Goal: Register for event/course

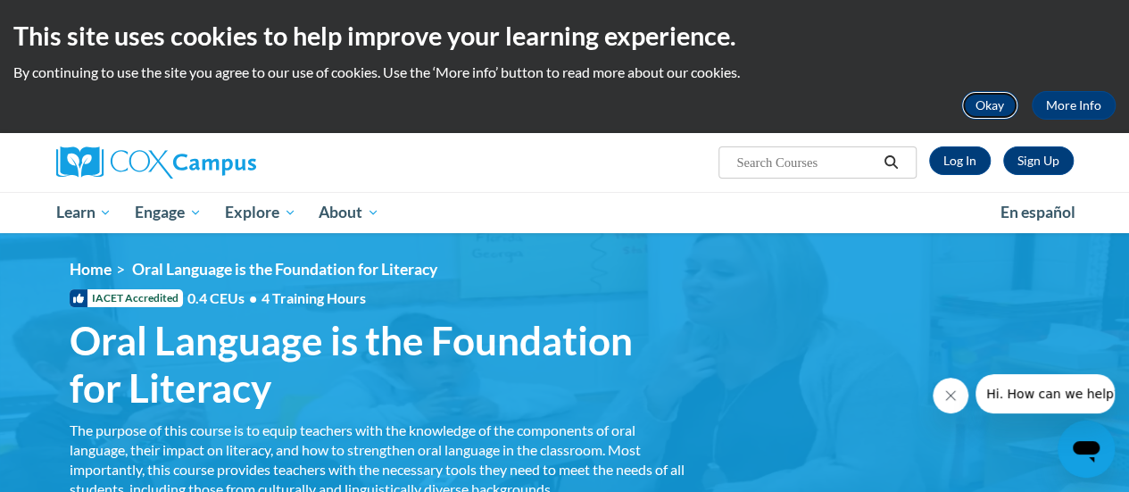
click at [984, 106] on button "Okay" at bounding box center [990, 105] width 57 height 29
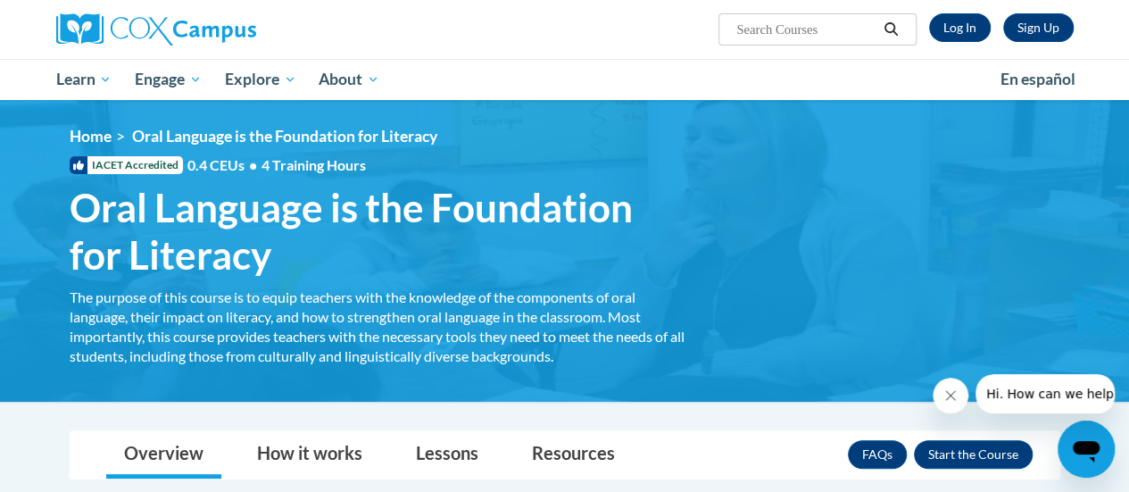
click at [957, 26] on link "Log In" at bounding box center [960, 27] width 62 height 29
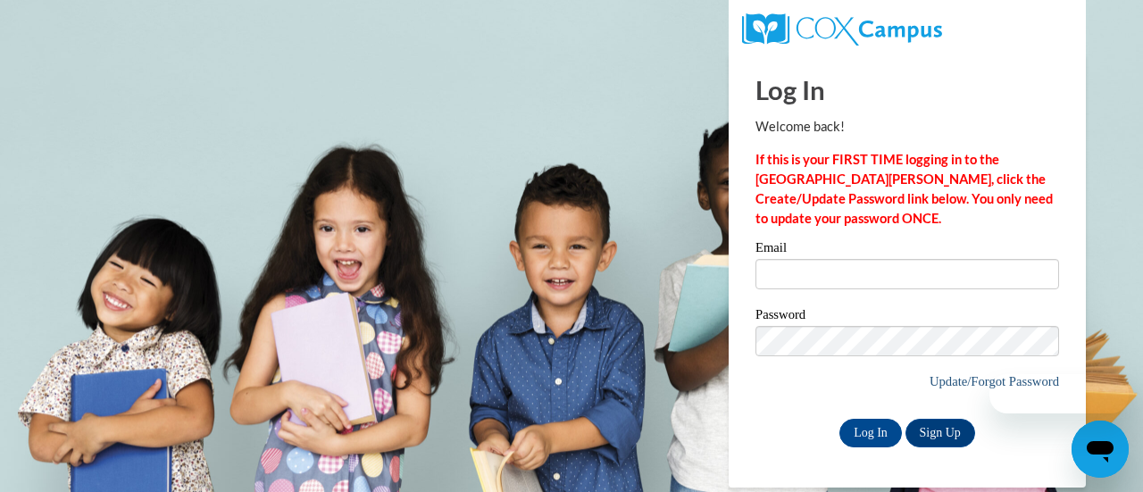
click at [977, 379] on div at bounding box center [1037, 393] width 182 height 39
click at [967, 402] on icon "Close message from company" at bounding box center [963, 395] width 14 height 14
click at [955, 378] on link "Update/Forgot Password" at bounding box center [993, 381] width 129 height 14
click at [988, 379] on link "Update/Forgot Password" at bounding box center [993, 381] width 129 height 14
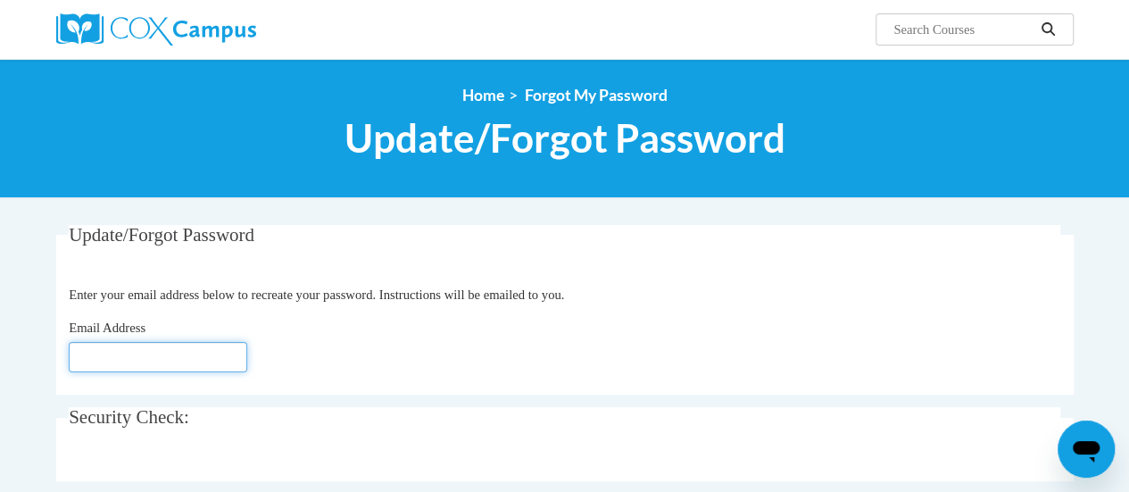
click at [102, 365] on input "Email Address" at bounding box center [158, 357] width 179 height 30
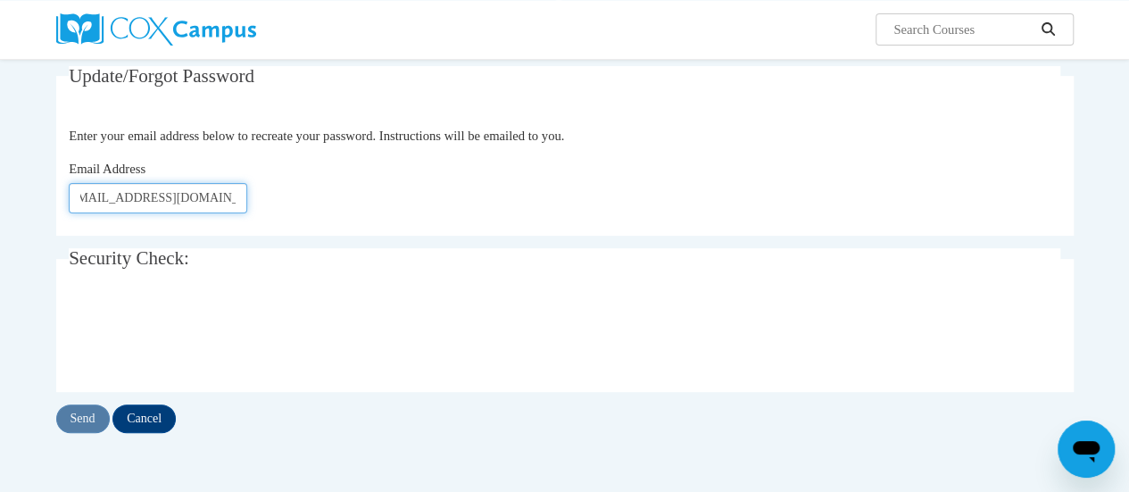
scroll to position [207, 0]
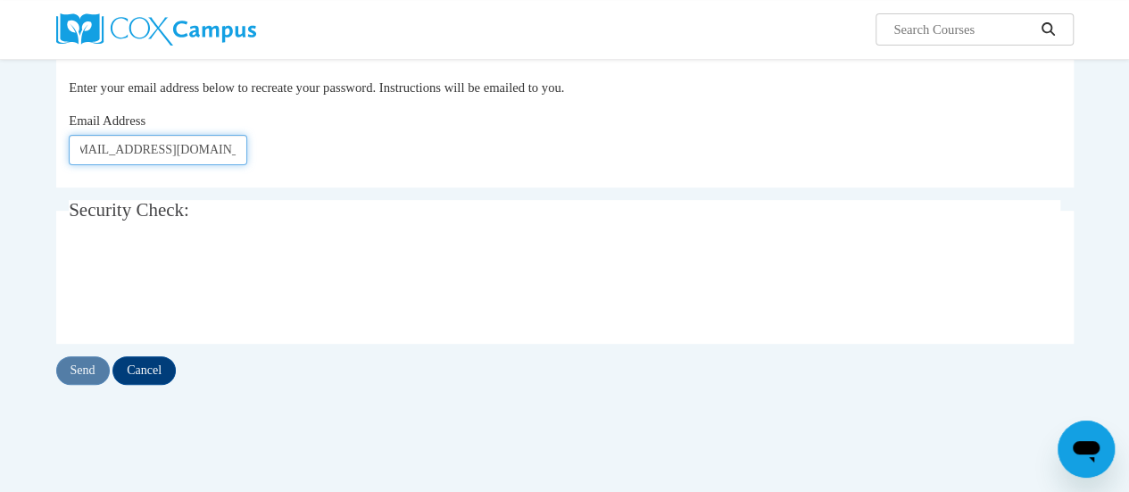
type input "tmoermond@altoona.k12.wi.us"
click at [85, 365] on input "Send" at bounding box center [83, 370] width 54 height 29
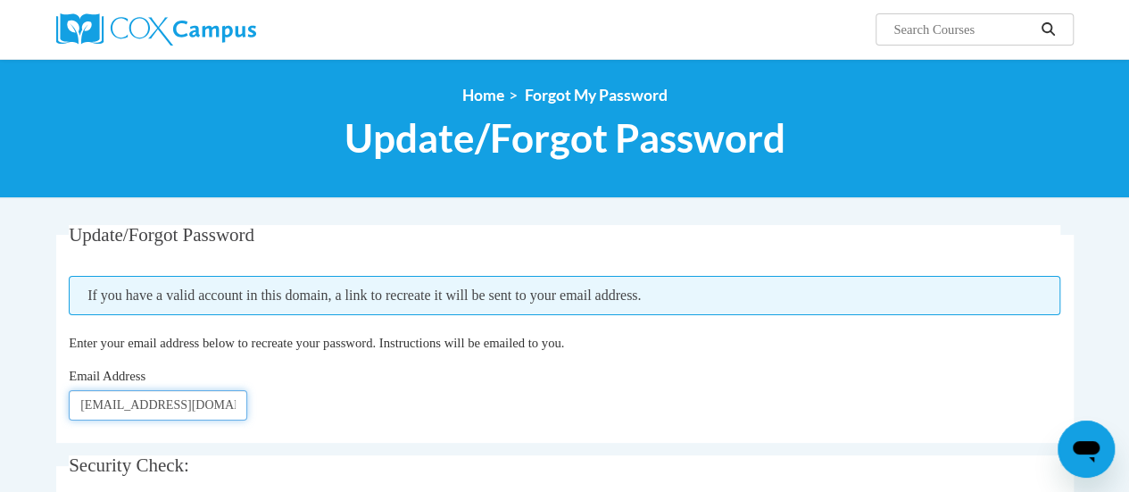
click at [213, 413] on input "[EMAIL_ADDRESS][DOMAIN_NAME]" at bounding box center [158, 405] width 179 height 30
click at [296, 381] on div "Email Address tmoermond@altoona.k12.wi.us" at bounding box center [565, 393] width 992 height 54
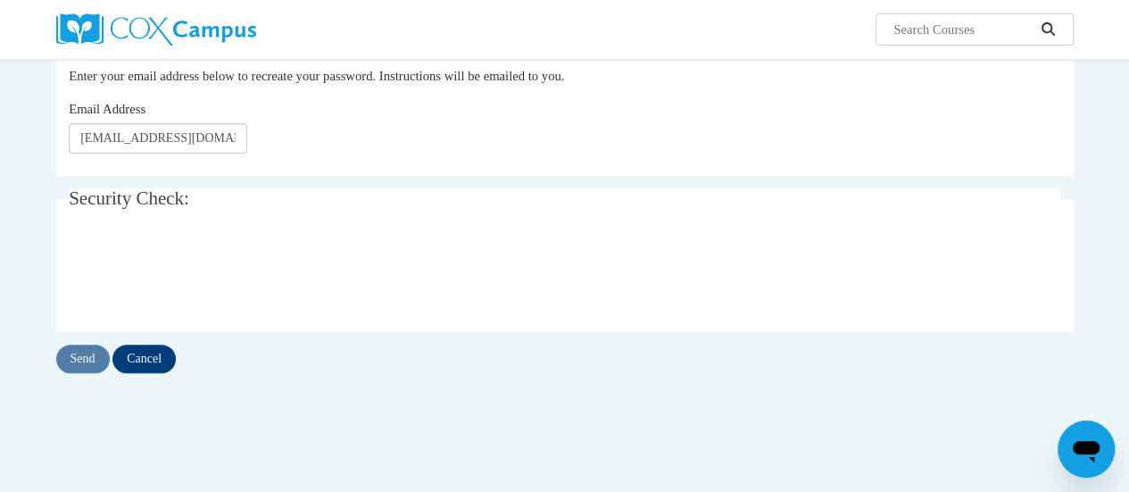
scroll to position [266, 0]
click at [154, 140] on input "[EMAIL_ADDRESS][DOMAIN_NAME]" at bounding box center [158, 139] width 179 height 30
click at [84, 362] on input "Send" at bounding box center [83, 360] width 54 height 29
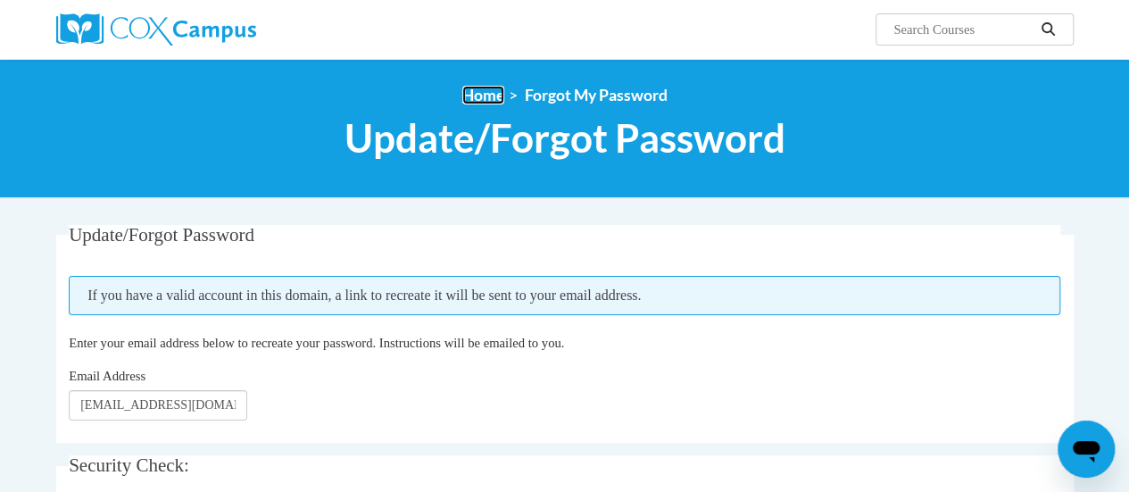
click at [480, 90] on link "Home" at bounding box center [483, 95] width 42 height 19
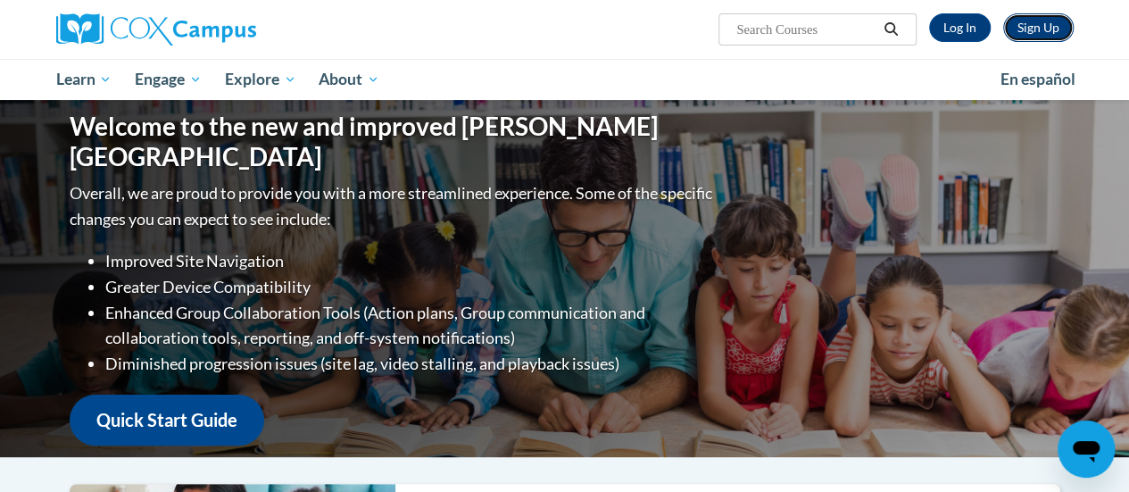
click at [1030, 23] on link "Sign Up" at bounding box center [1038, 27] width 71 height 29
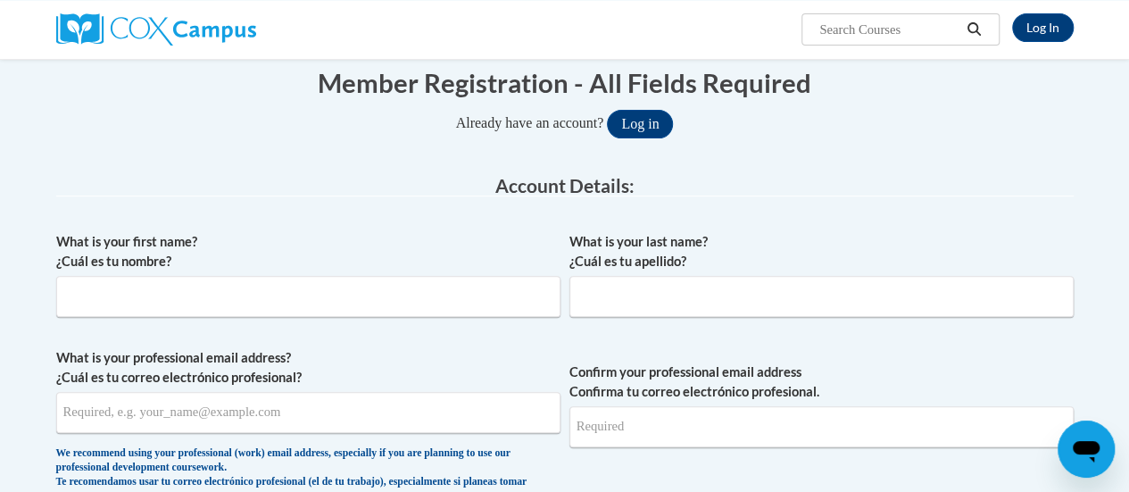
scroll to position [245, 0]
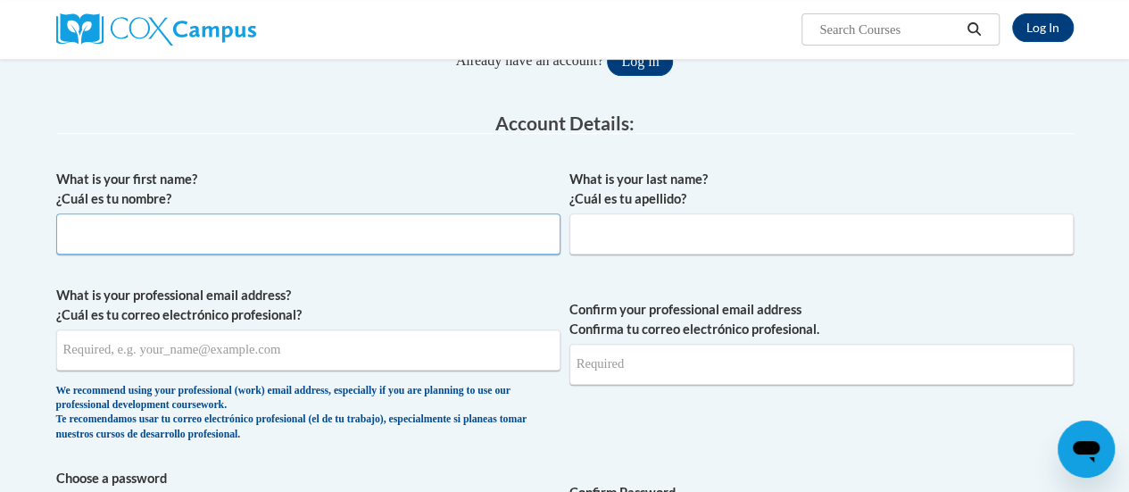
click at [88, 222] on input "What is your first name? ¿Cuál es tu nombre?" at bounding box center [308, 233] width 504 height 41
type input "[PERSON_NAME]"
type input "Moermond"
click at [120, 358] on input "What is your professional email address? ¿Cuál es tu correo electrónico profesi…" at bounding box center [308, 349] width 504 height 41
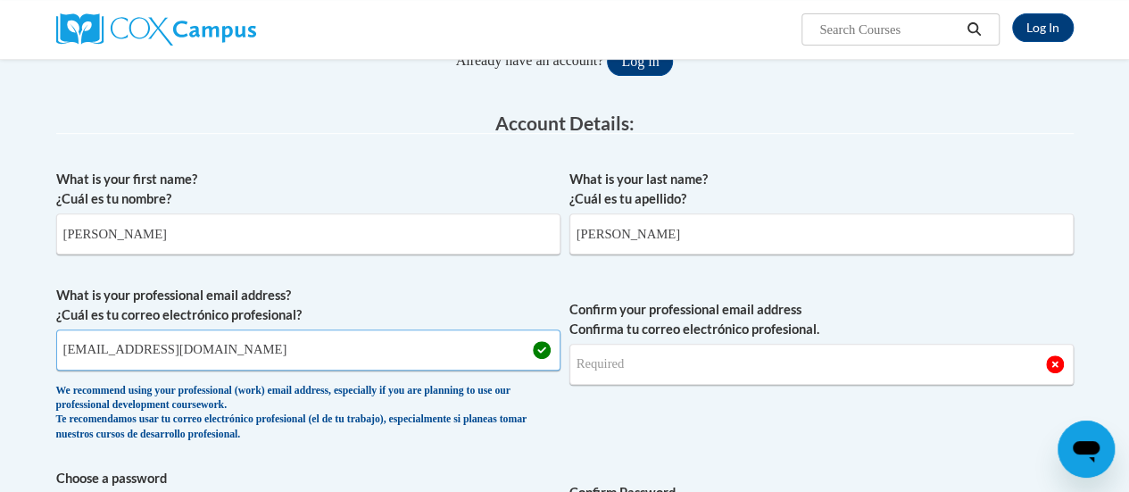
type input "tmoermond@altoona.k12.wi.us"
click at [630, 363] on input "Confirm your professional email address Confirma tu correo electrónico profesio…" at bounding box center [822, 364] width 504 height 41
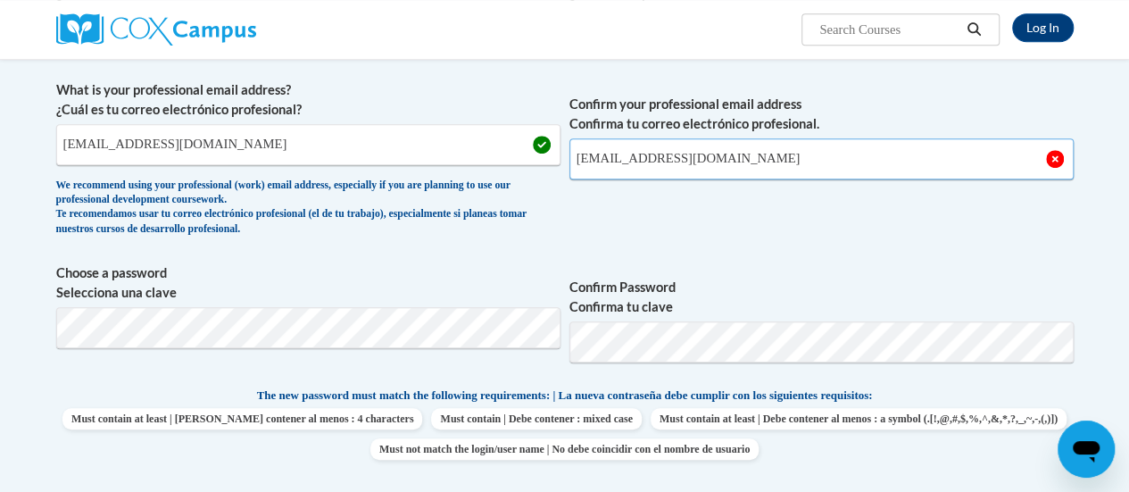
scroll to position [452, 0]
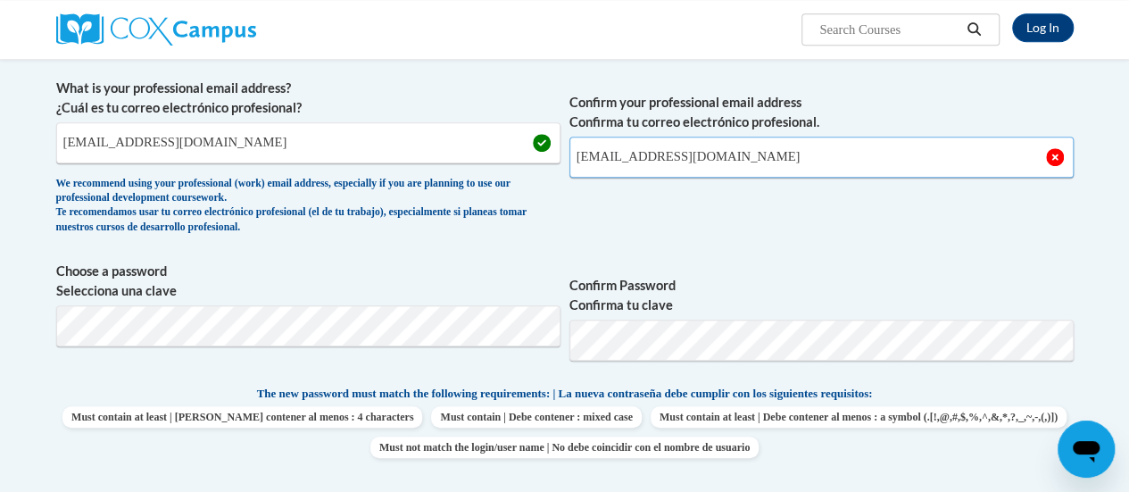
type input "tmoermond@altoona.k12.wi.us"
click at [753, 237] on span "Confirm your professional email address Confirma tu correo electrónico profesio…" at bounding box center [822, 161] width 504 height 165
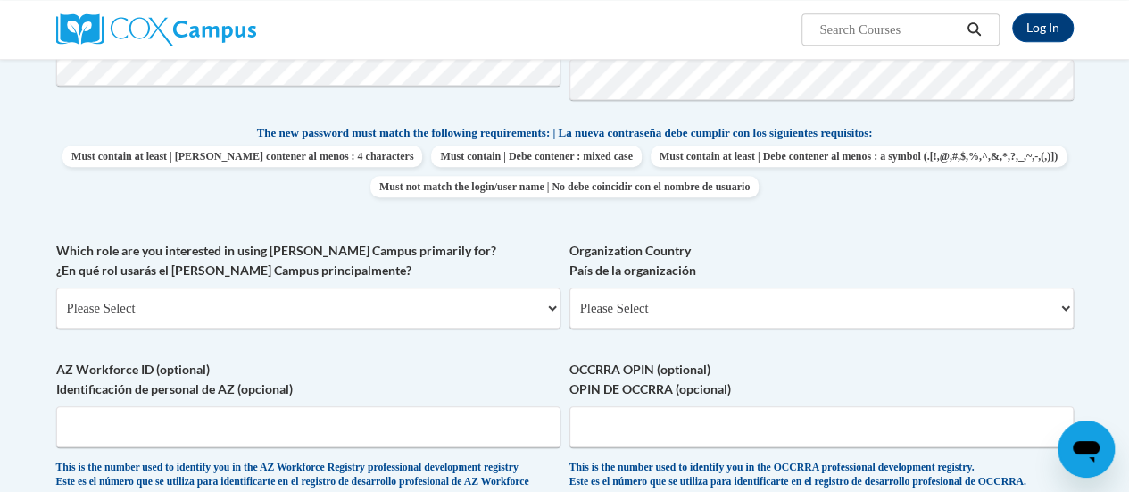
scroll to position [772, 0]
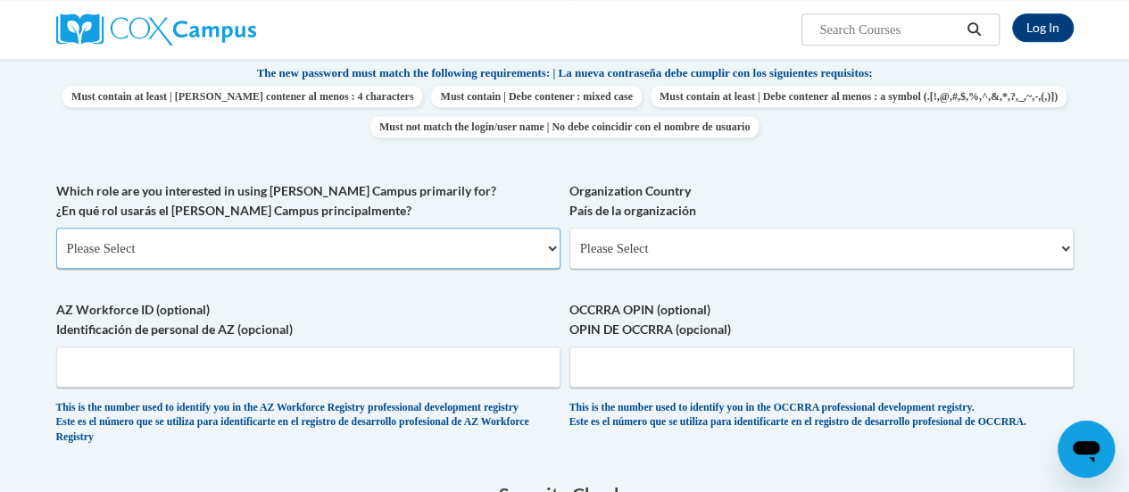
click at [264, 247] on select "Please Select College/University | Colegio/Universidad Community/Nonprofit Part…" at bounding box center [308, 248] width 504 height 41
select select "fbf2d438-af2f-41f8-98f1-81c410e29de3"
click at [56, 228] on select "Please Select College/University | Colegio/Universidad Community/Nonprofit Part…" at bounding box center [308, 248] width 504 height 41
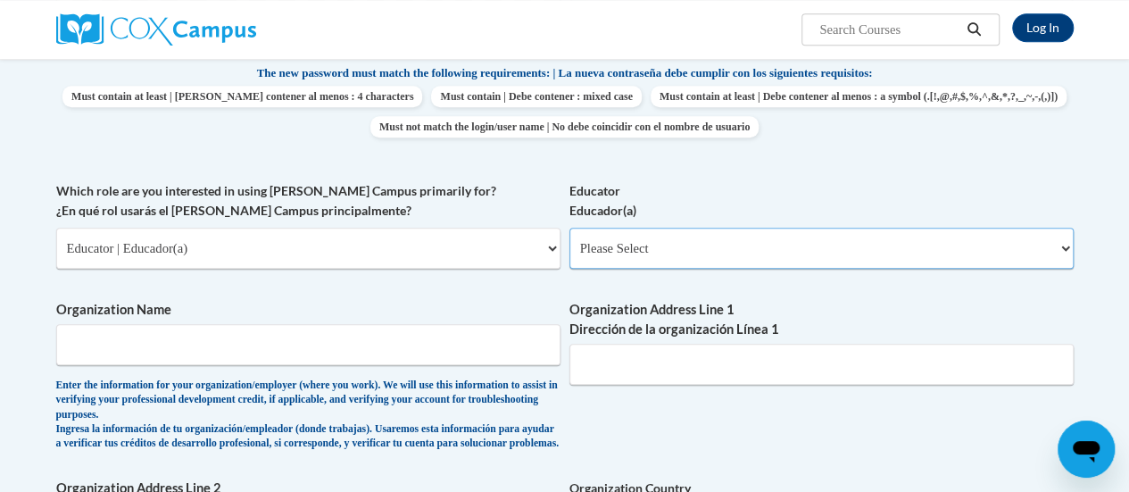
click at [672, 256] on select "Please Select Early Learning/Daycare Teacher/Family Home Care Provider | Maestr…" at bounding box center [822, 248] width 504 height 41
select select "8e40623d-54d0-45cd-9f92-5df65cd3f8cf"
click at [570, 228] on select "Please Select Early Learning/Daycare Teacher/Family Home Care Provider | Maestr…" at bounding box center [822, 248] width 504 height 41
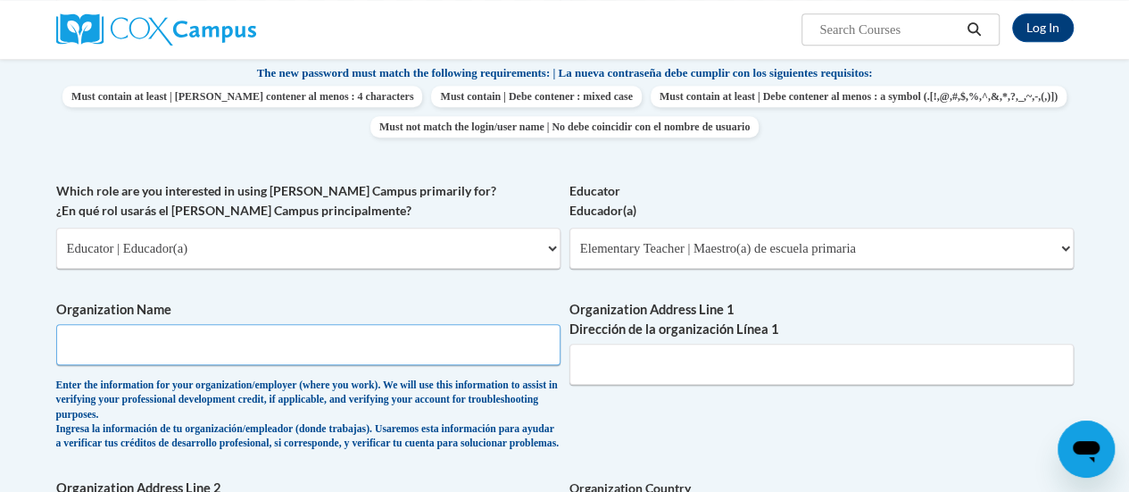
click at [362, 346] on input "Organization Name" at bounding box center [308, 344] width 504 height 41
type input "Altoona Elementary School"
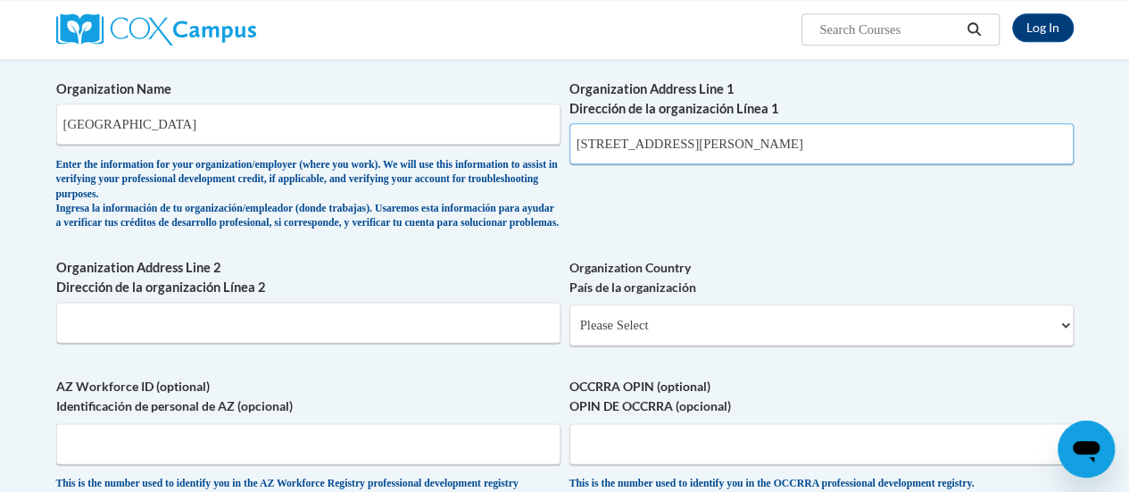
scroll to position [1001, 0]
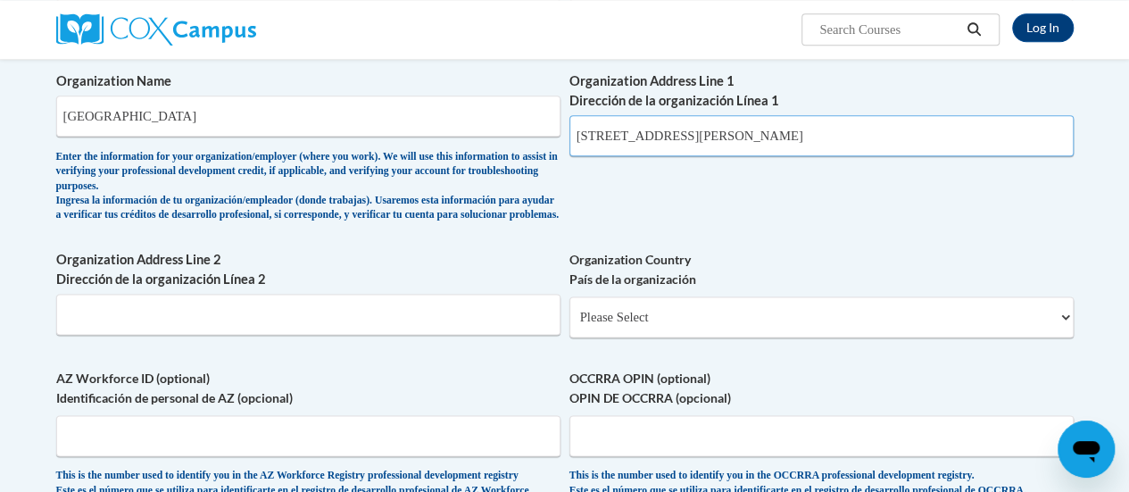
type input "157 Bartlett Ave"
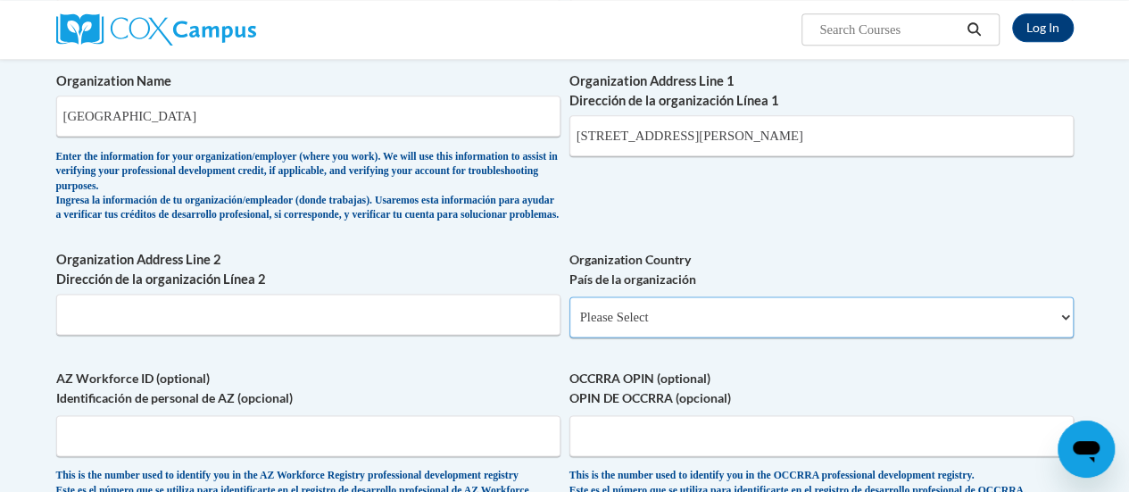
click at [631, 332] on select "Please Select United States | Estados Unidos Outside of the United States | Fue…" at bounding box center [822, 316] width 504 height 41
select select "ad49bcad-a171-4b2e-b99c-48b446064914"
click at [570, 310] on select "Please Select United States | Estados Unidos Outside of the United States | Fue…" at bounding box center [822, 316] width 504 height 41
select select
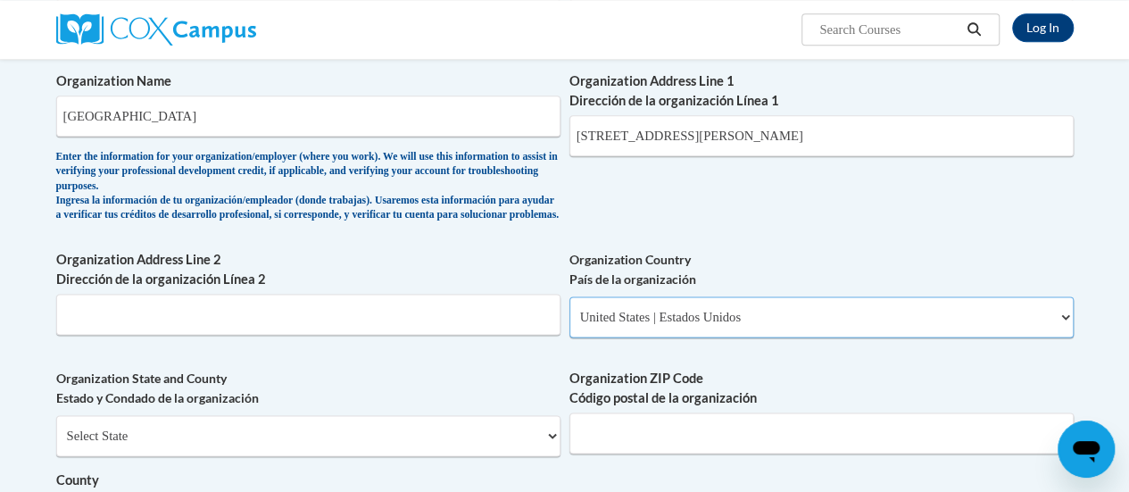
scroll to position [1163, 0]
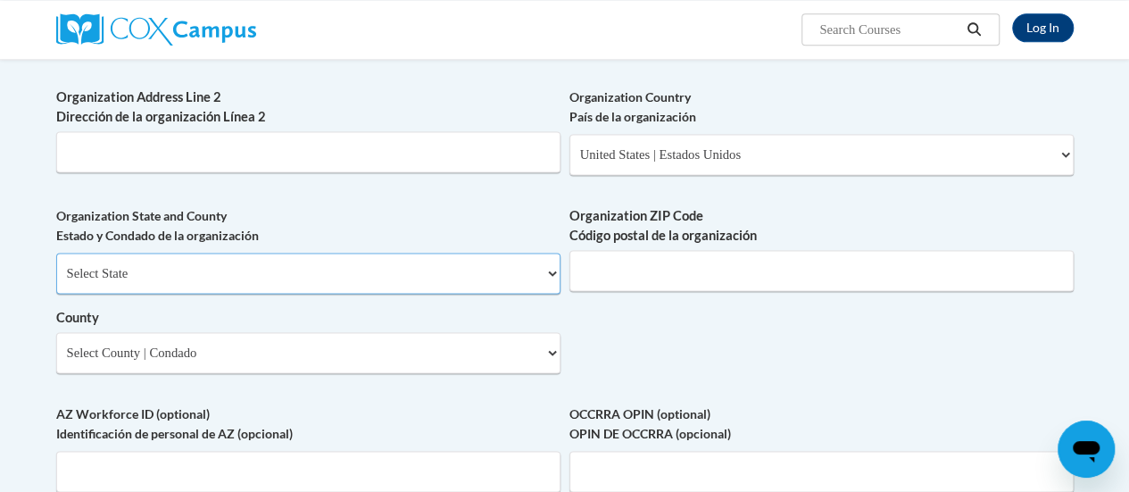
click at [198, 293] on select "Select State Alabama Alaska Arizona Arkansas California Colorado Connecticut De…" at bounding box center [308, 273] width 504 height 41
select select "Wisconsin"
click at [56, 266] on select "Select State Alabama Alaska Arizona Arkansas California Colorado Connecticut De…" at bounding box center [308, 273] width 504 height 41
click at [679, 278] on input "Organization ZIP Code Código postal de la organización" at bounding box center [822, 270] width 504 height 41
type input "5"
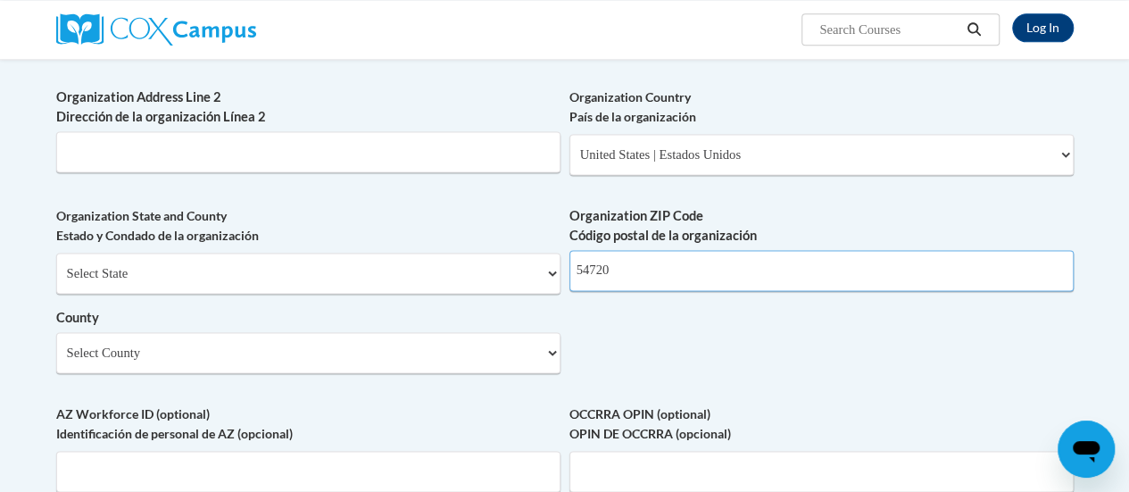
type input "54720"
click at [459, 360] on select "Select County Adams Ashland Barron Bayfield Brown Buffalo Burnett Calumet Chipp…" at bounding box center [308, 352] width 504 height 41
select select "Eau Claire"
click at [56, 346] on select "Select County Adams Ashland Barron Bayfield Brown Buffalo Burnett Calumet Chipp…" at bounding box center [308, 352] width 504 height 41
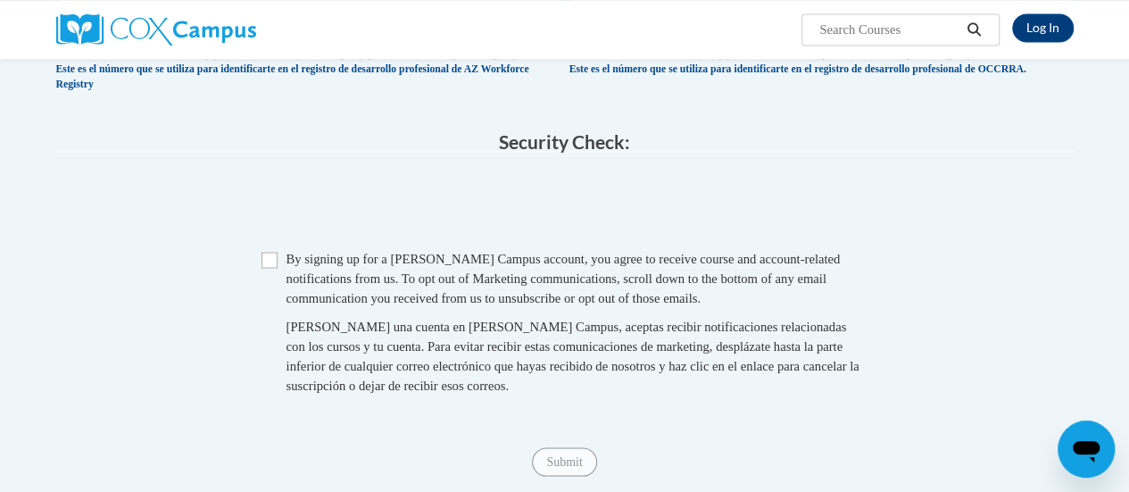
scroll to position [1625, 0]
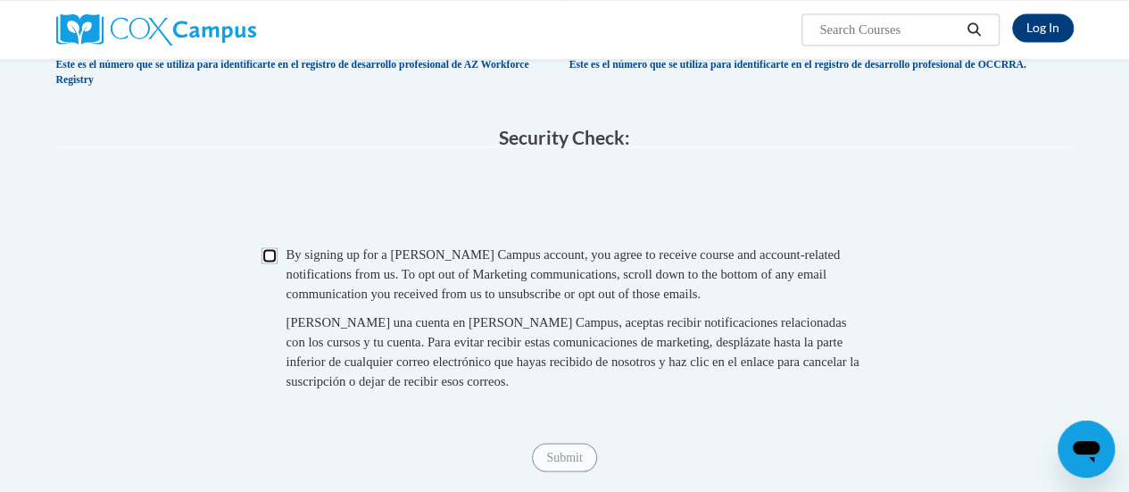
drag, startPoint x: 271, startPoint y: 279, endPoint x: 549, endPoint y: 410, distance: 307.5
click at [549, 408] on span "Checkbox By signing up for a Cox Campus account, you agree to receive course an…" at bounding box center [565, 326] width 607 height 164
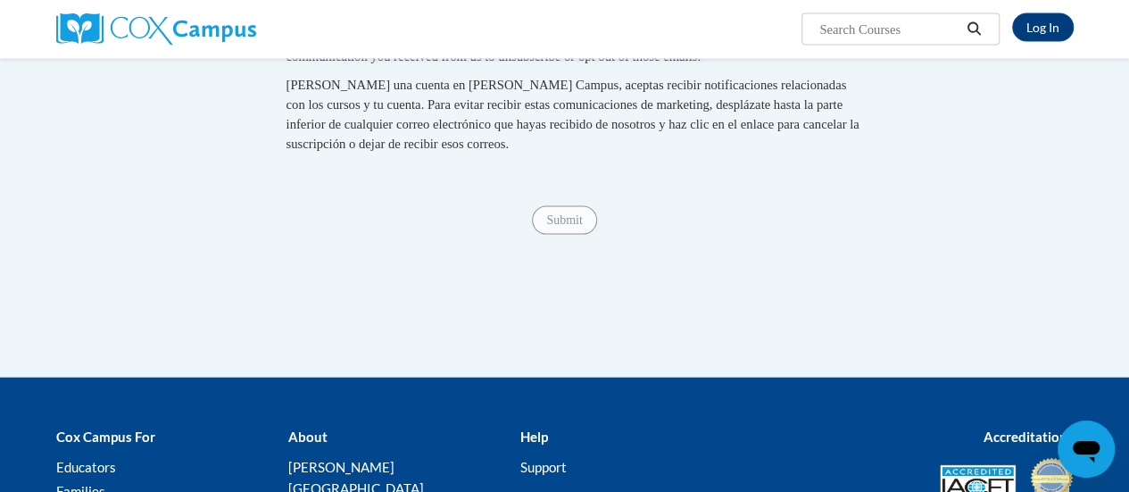
scroll to position [1782, 0]
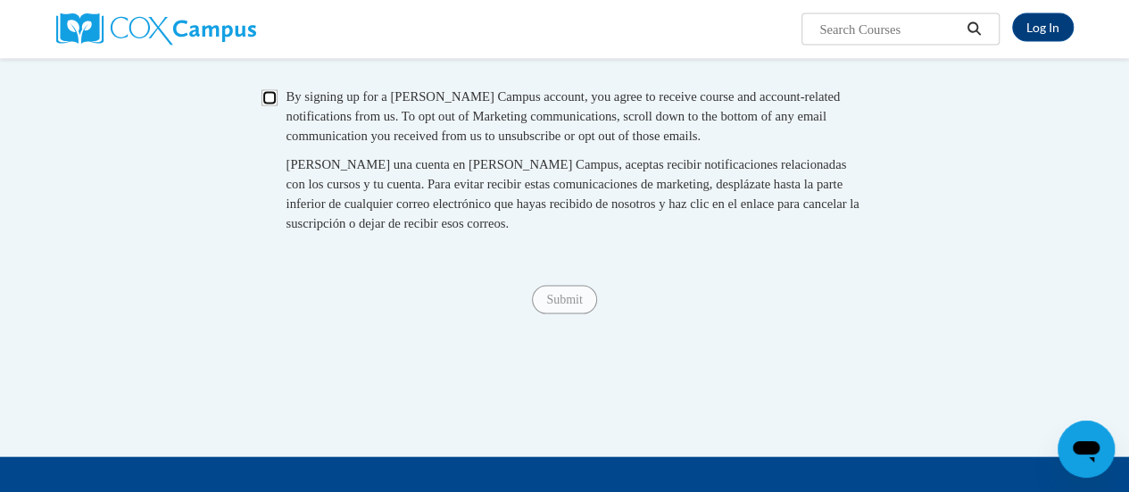
click at [272, 106] on input "Checkbox" at bounding box center [270, 98] width 16 height 16
checkbox input "true"
click at [557, 314] on input "Submit" at bounding box center [564, 300] width 64 height 29
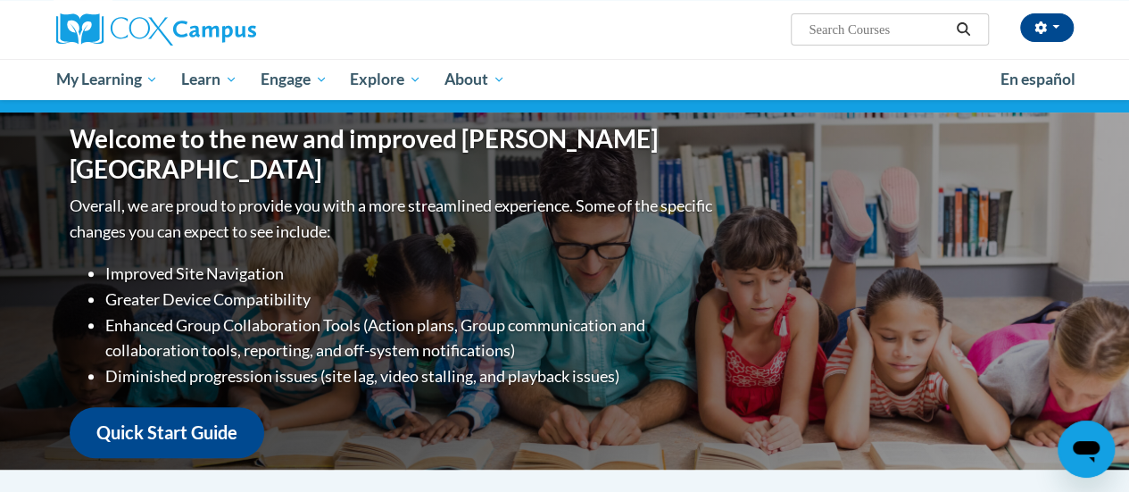
scroll to position [163, 0]
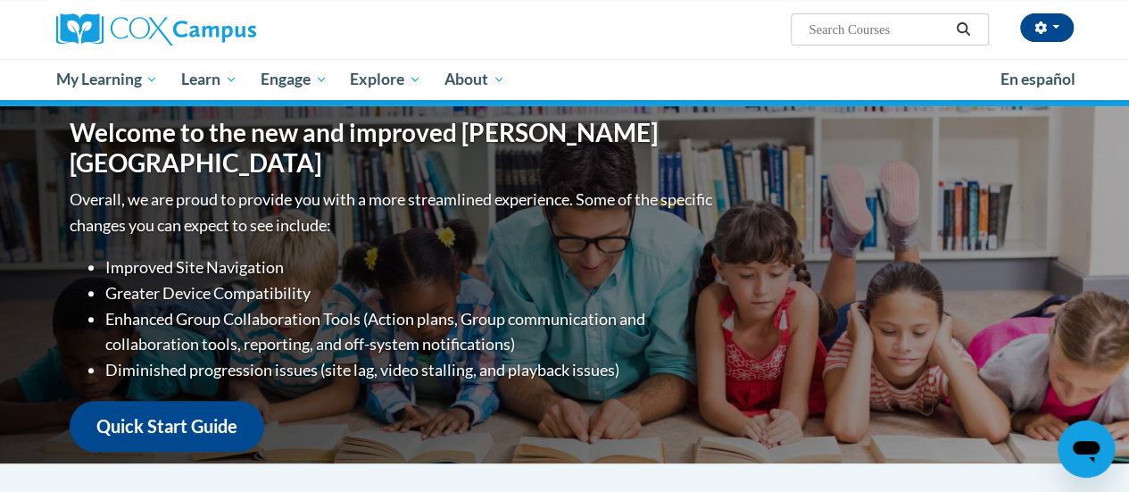
click at [841, 33] on input "Search..." at bounding box center [878, 29] width 143 height 21
type input "oral literacy"
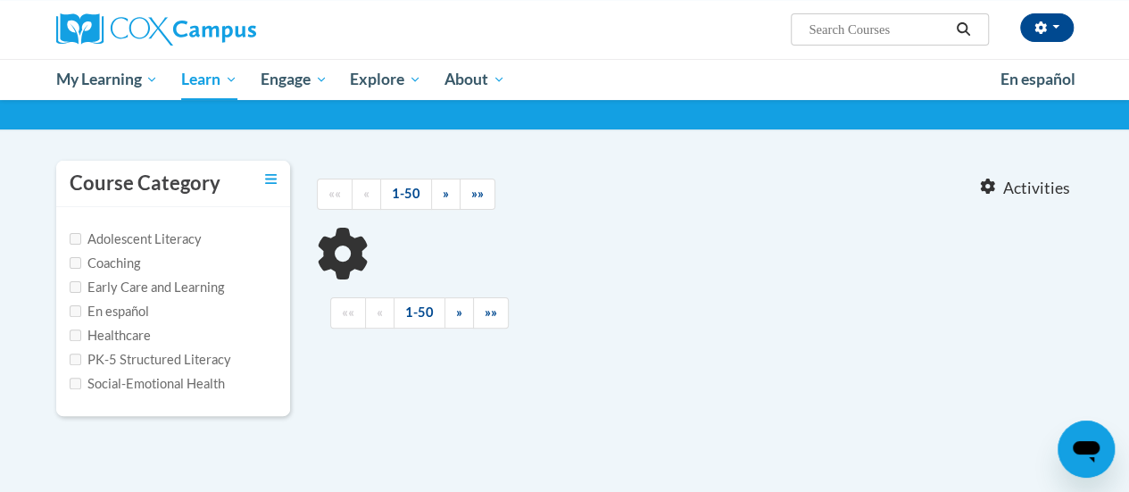
scroll to position [111, 0]
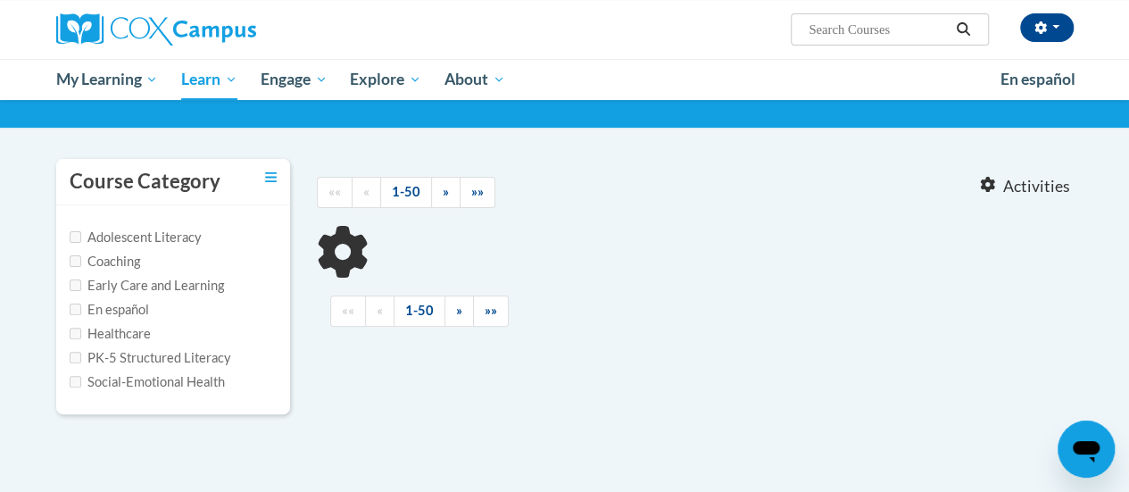
type input "oral literacy"
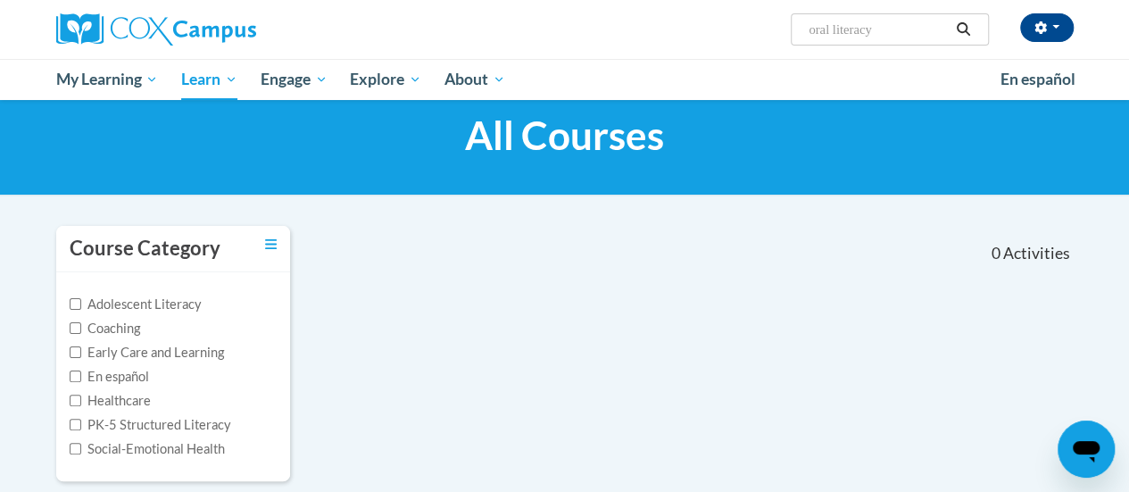
scroll to position [0, 0]
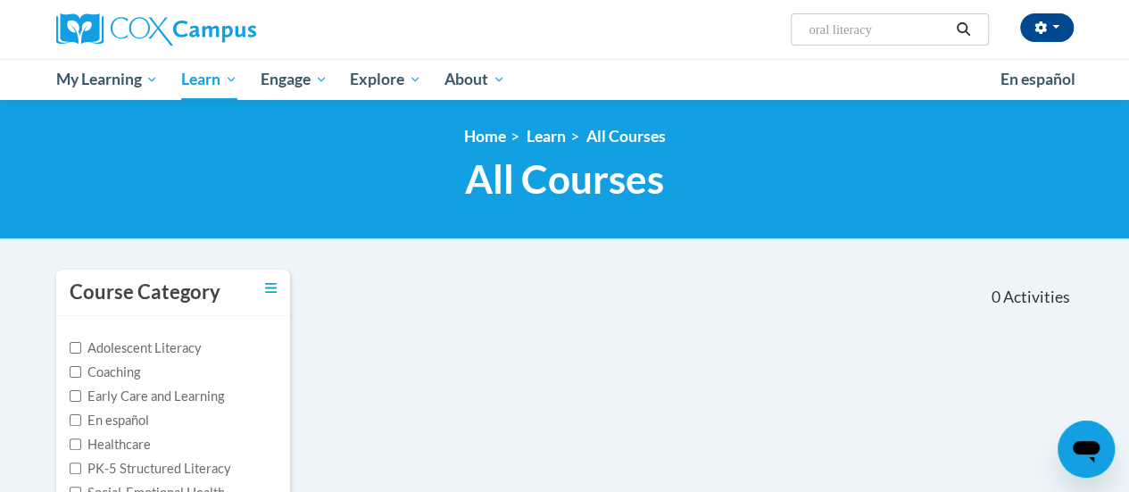
click at [887, 38] on input "oral literacy" at bounding box center [878, 29] width 143 height 21
click at [895, 31] on input "oral literacy" at bounding box center [878, 29] width 143 height 21
type input "o"
type input "oral language"
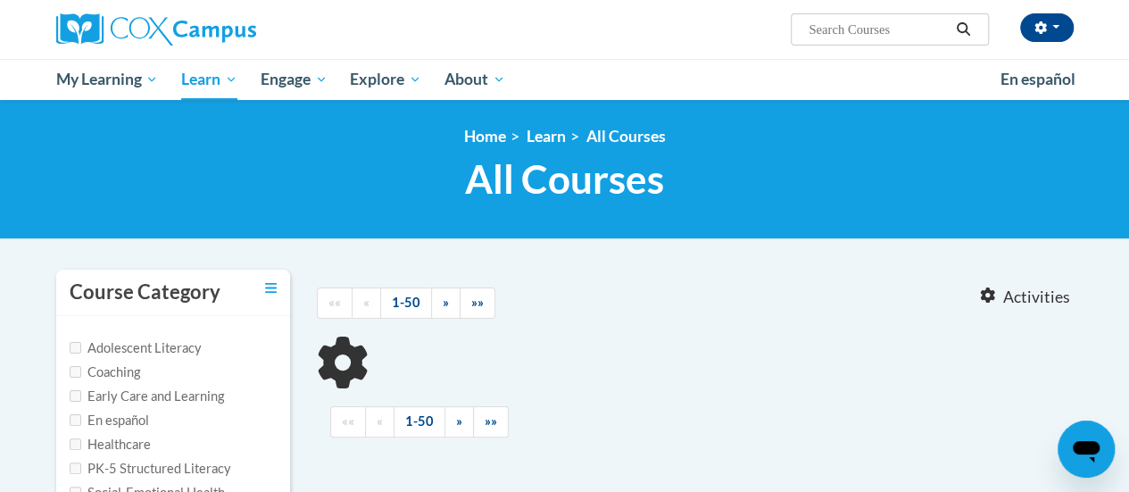
type input "oral language"
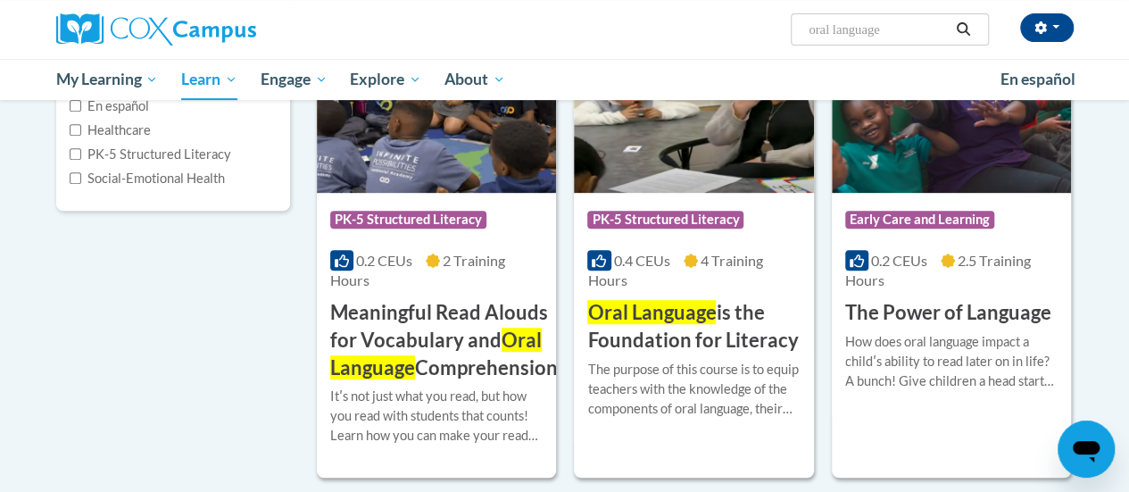
scroll to position [323, 0]
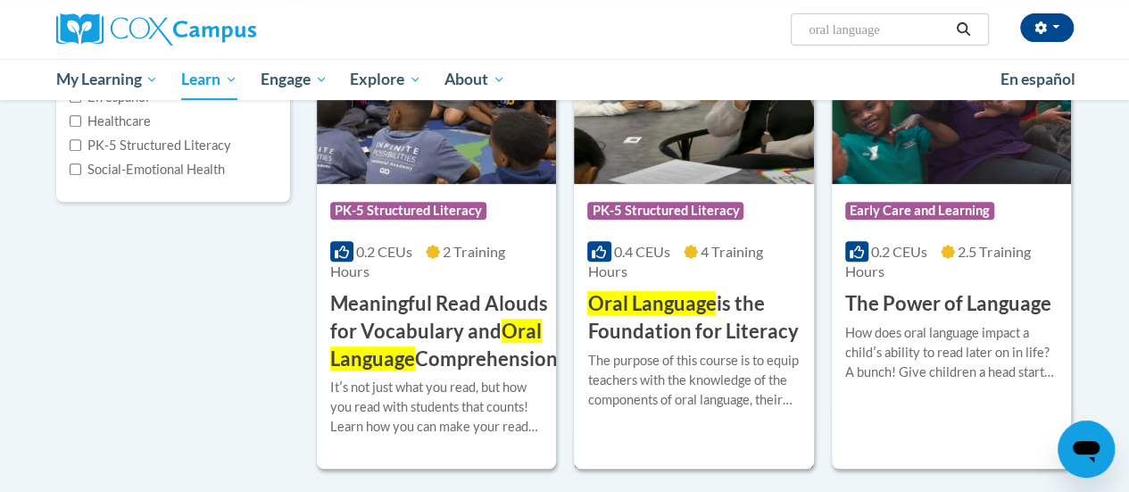
click at [689, 263] on div "0.4 CEUs 4 Training Hours" at bounding box center [693, 261] width 212 height 39
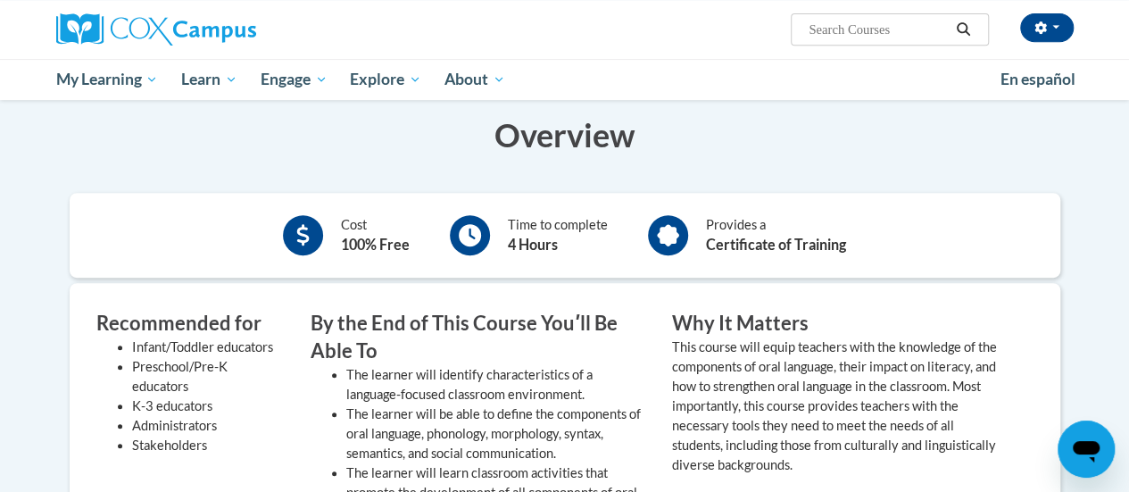
scroll to position [319, 0]
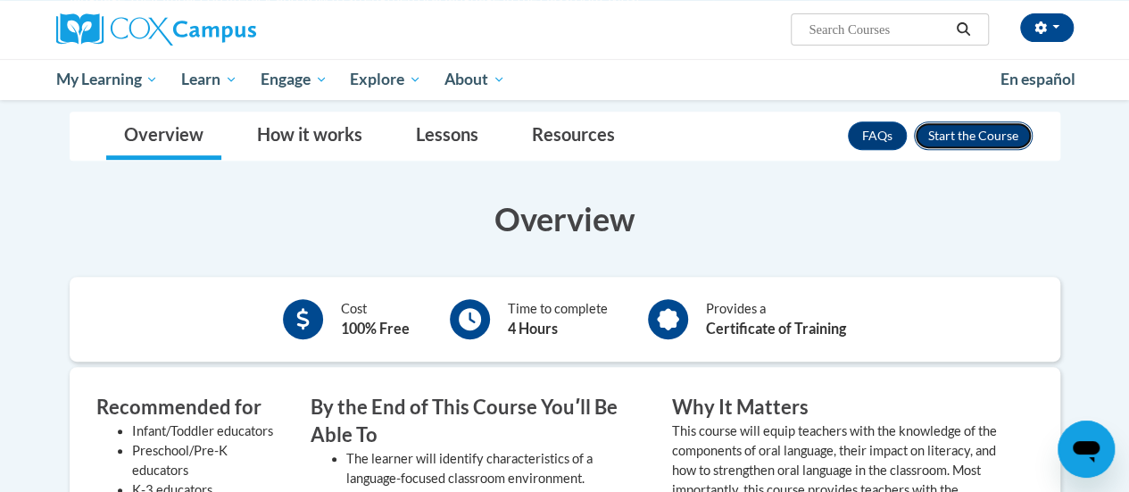
click at [968, 132] on button "Enroll" at bounding box center [973, 135] width 119 height 29
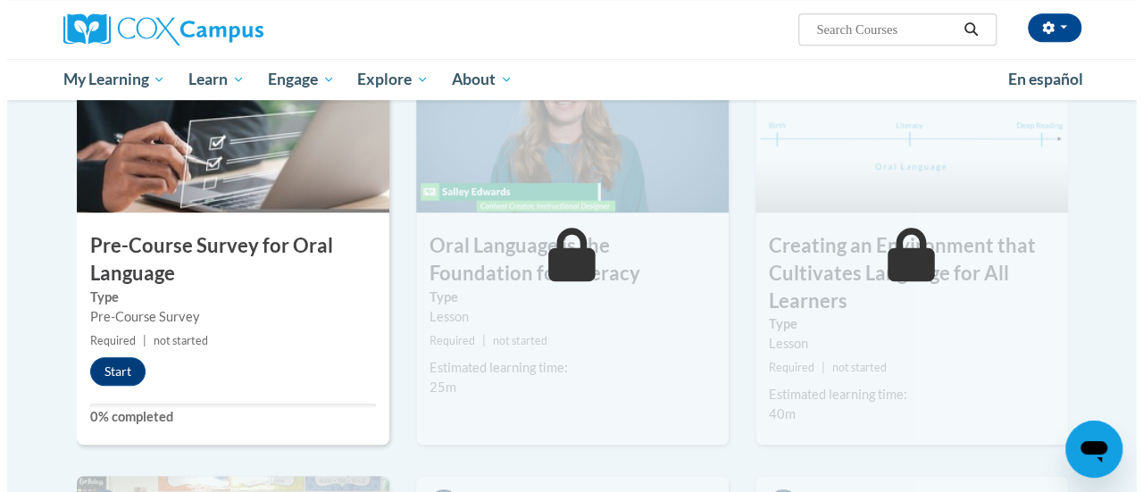
scroll to position [473, 0]
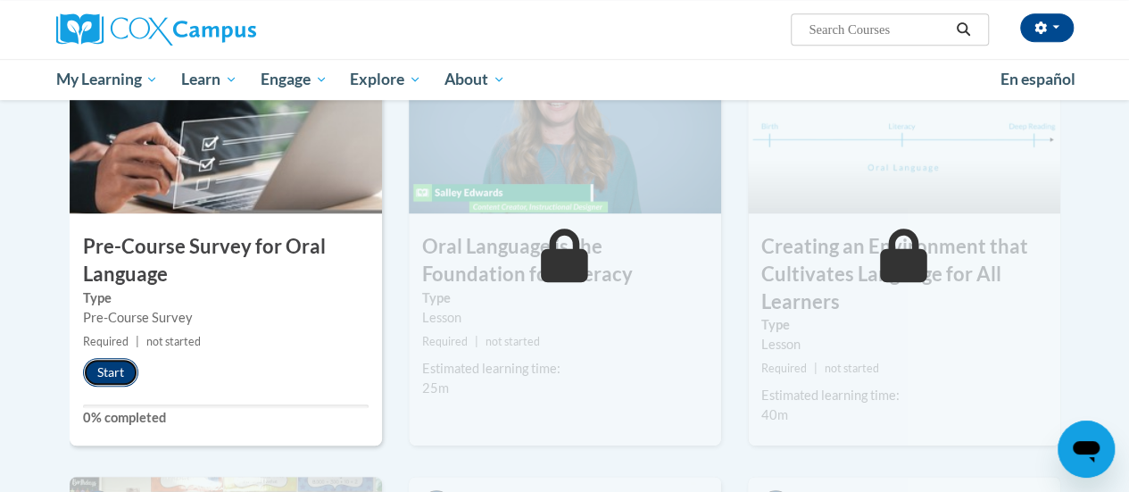
click at [111, 369] on button "Start" at bounding box center [110, 372] width 55 height 29
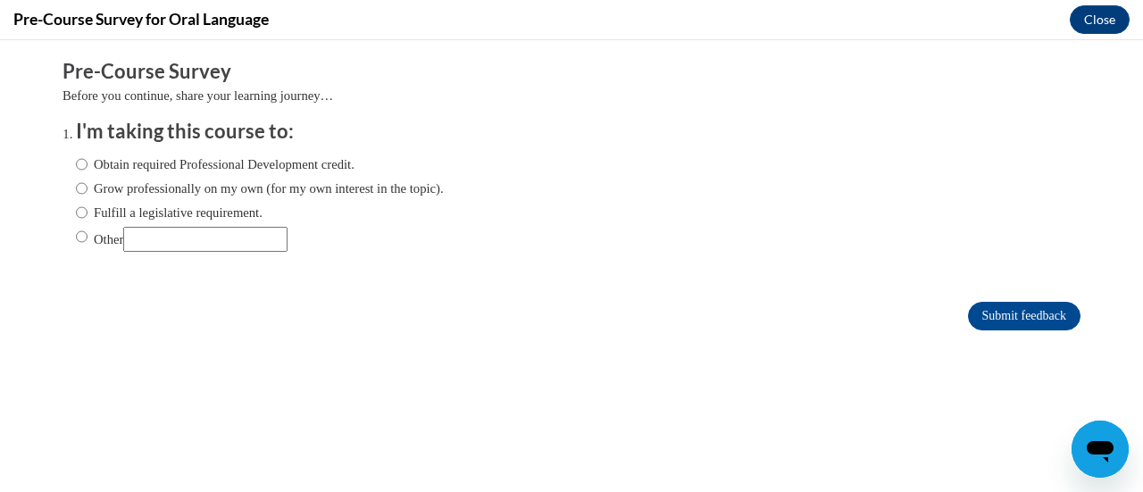
scroll to position [0, 0]
click at [76, 190] on input "Grow professionally on my own (for my own interest in the topic)." at bounding box center [82, 189] width 12 height 20
radio input "true"
click at [76, 215] on input "Fulfill a legislative requirement." at bounding box center [82, 213] width 12 height 20
radio input "true"
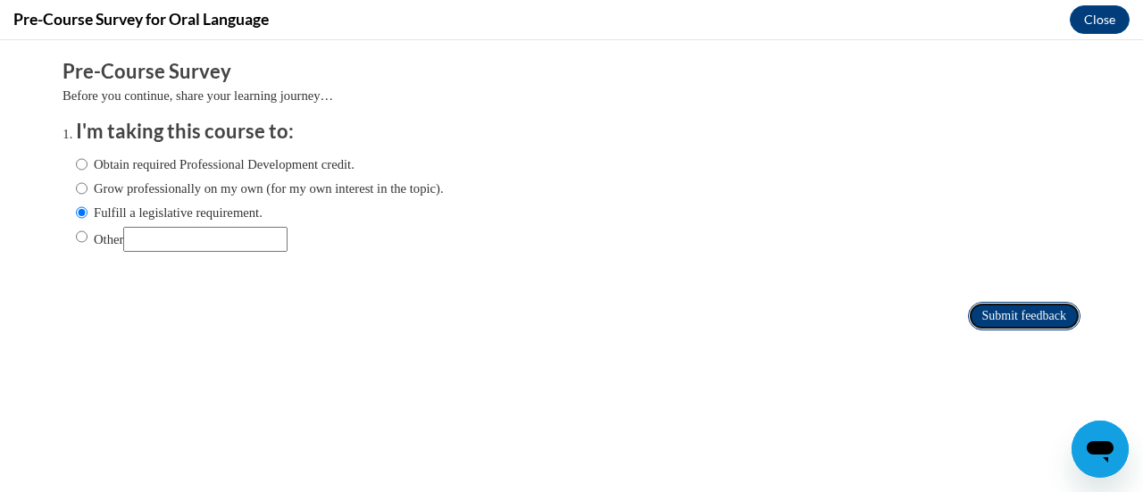
click at [982, 310] on input "Submit feedback" at bounding box center [1024, 316] width 112 height 29
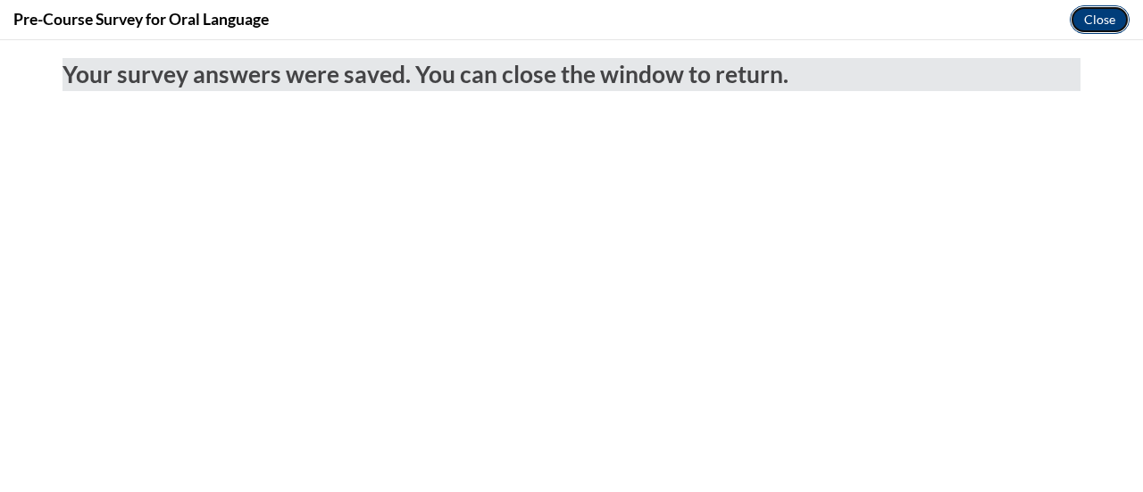
click at [1098, 12] on button "Close" at bounding box center [1100, 19] width 60 height 29
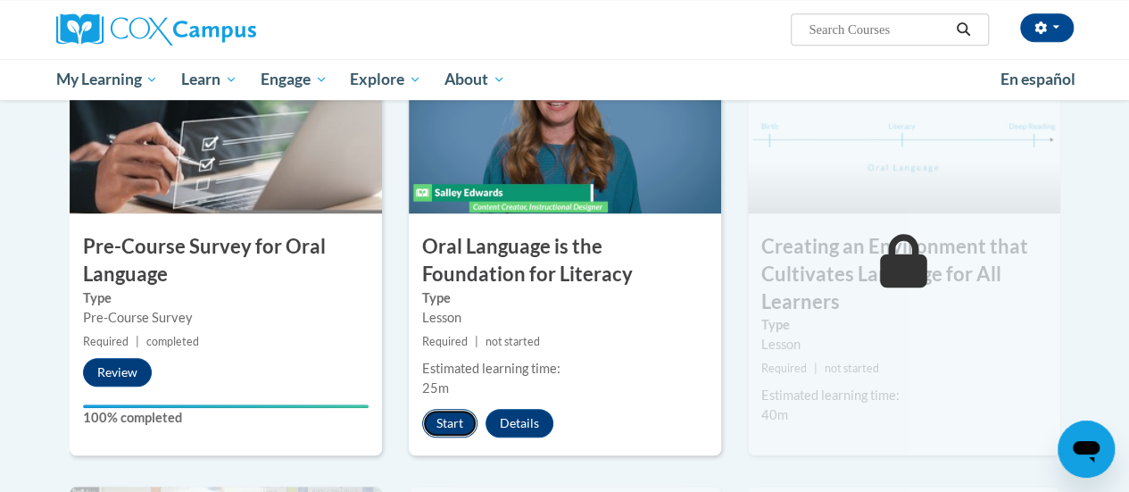
click at [459, 415] on button "Start" at bounding box center [449, 423] width 55 height 29
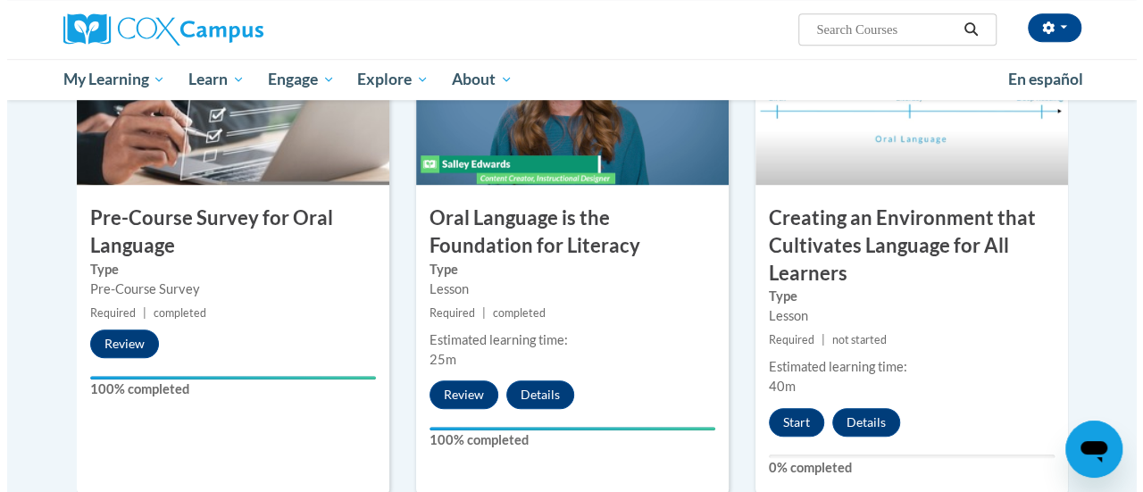
scroll to position [504, 0]
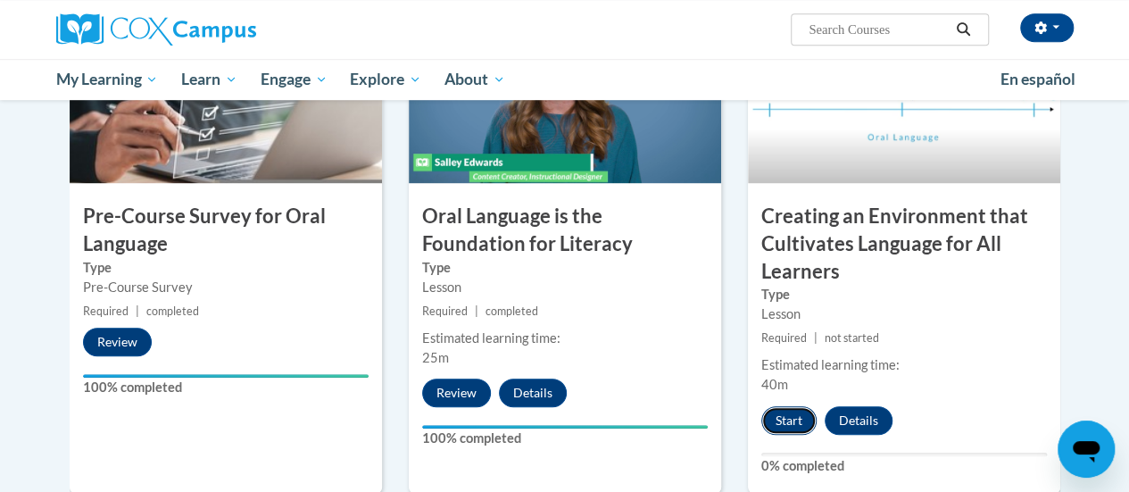
click at [778, 408] on button "Start" at bounding box center [789, 420] width 55 height 29
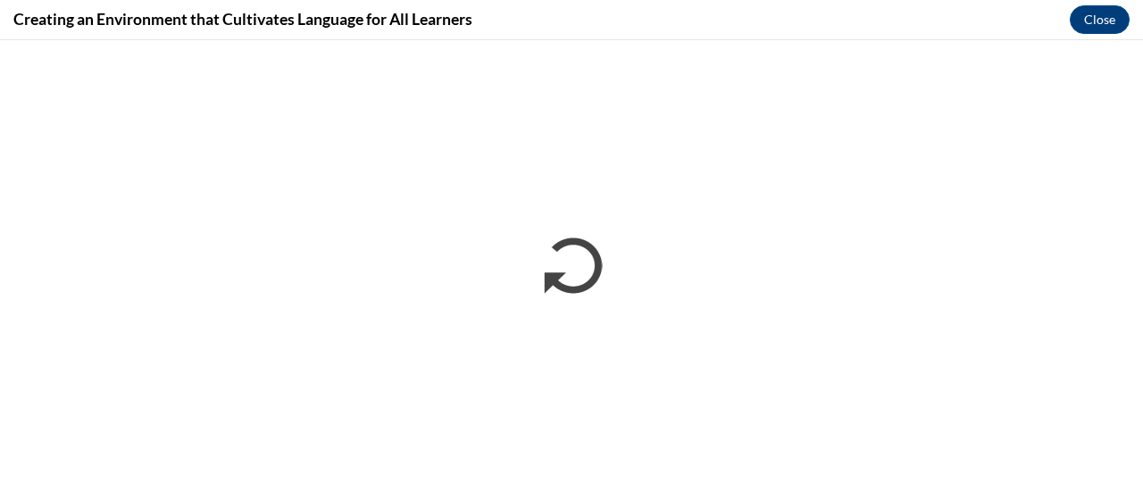
scroll to position [0, 0]
